Goal: Information Seeking & Learning: Find specific page/section

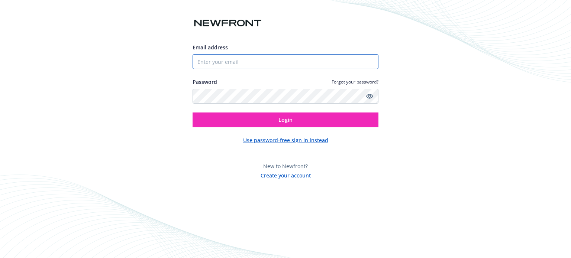
click at [305, 68] on input "Email address" at bounding box center [286, 61] width 186 height 15
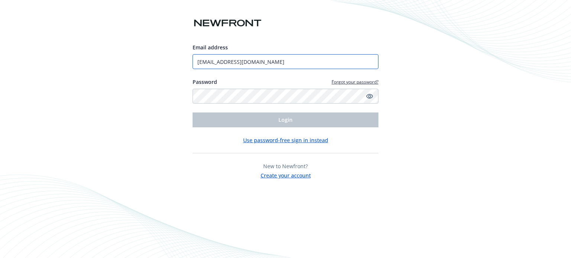
type input "[EMAIL_ADDRESS][DOMAIN_NAME]"
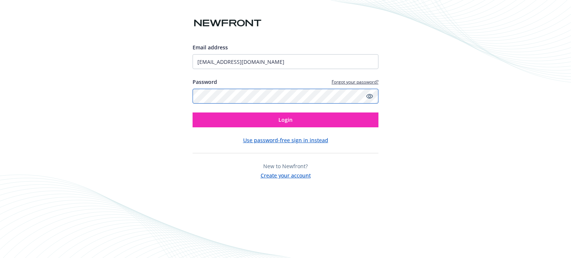
click at [193, 113] on button "Login" at bounding box center [286, 120] width 186 height 15
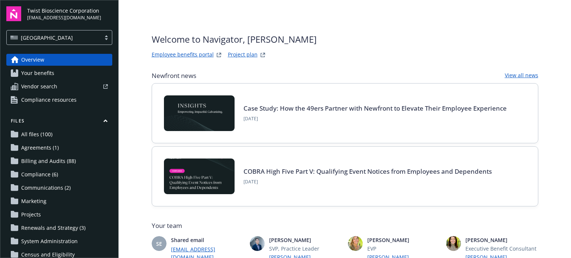
click at [57, 134] on link "All files (100)" at bounding box center [59, 135] width 106 height 12
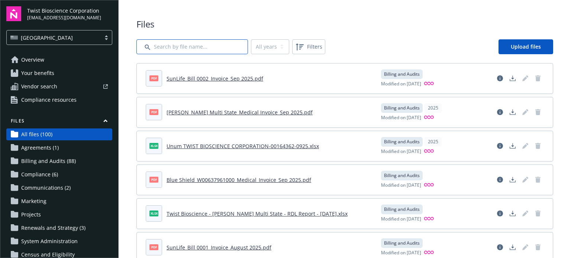
click at [207, 43] on input "Search by file name..." at bounding box center [192, 46] width 112 height 15
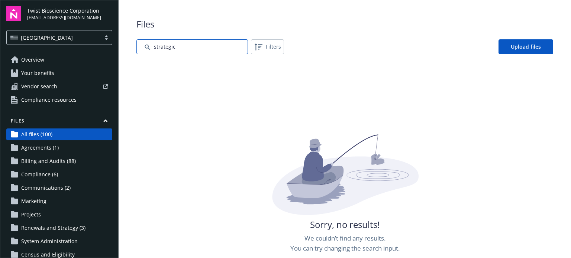
type input "strategic"
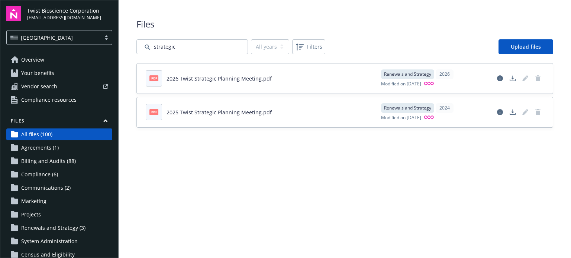
click at [234, 76] on link "2026 Twist Strategic Planning Meeting.pdf" at bounding box center [219, 78] width 105 height 7
click at [222, 169] on main "Upload progress Files All years 2026 2024 Filters Upload files pdf 2026 Twist S…" at bounding box center [345, 129] width 453 height 258
click at [237, 112] on link "2025 Twist Strategic Planning Meeting.pdf" at bounding box center [219, 112] width 105 height 7
